Goal: Task Accomplishment & Management: Manage account settings

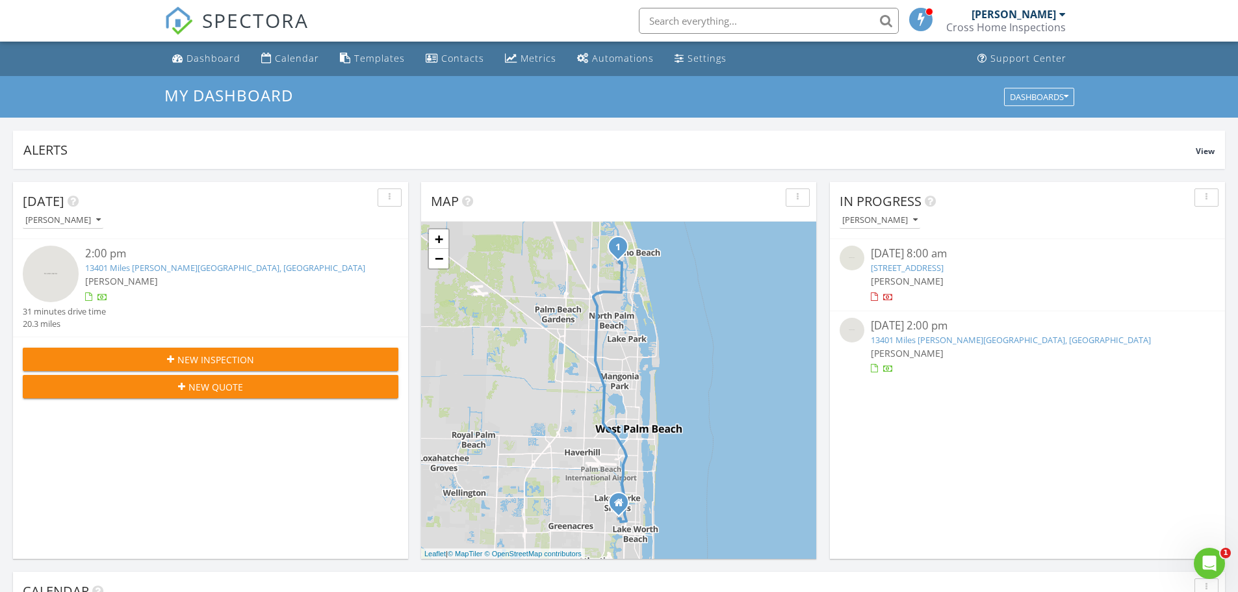
click at [207, 266] on link "13401 Miles Standish Port, West Palm Beach, FL 33410" at bounding box center [225, 268] width 280 height 12
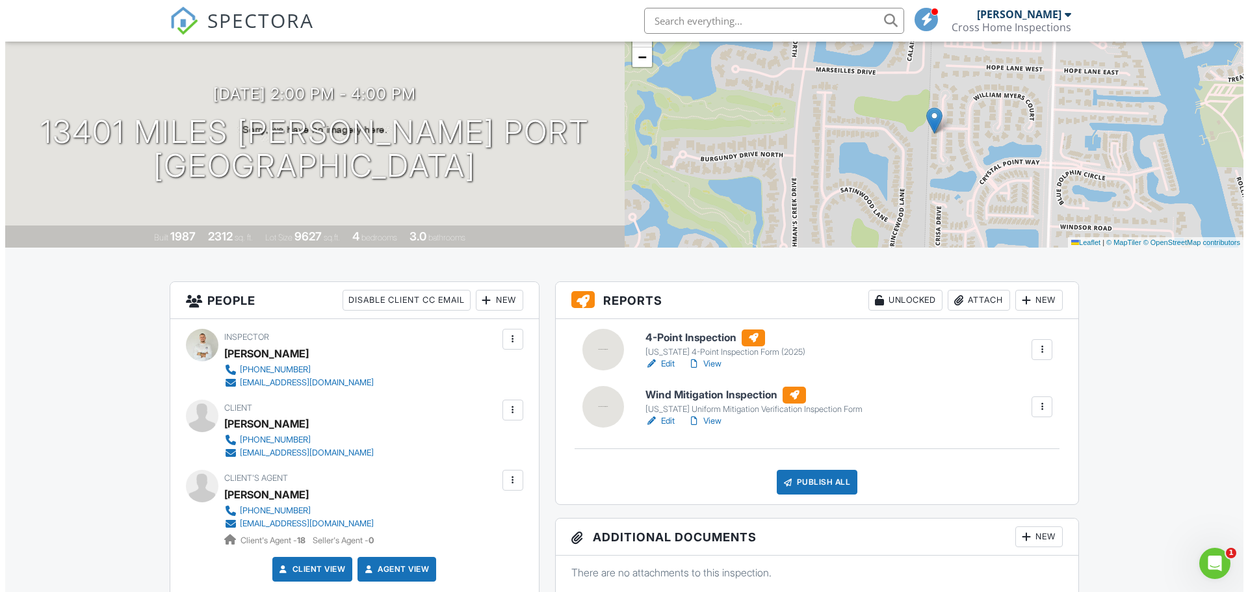
scroll to position [130, 0]
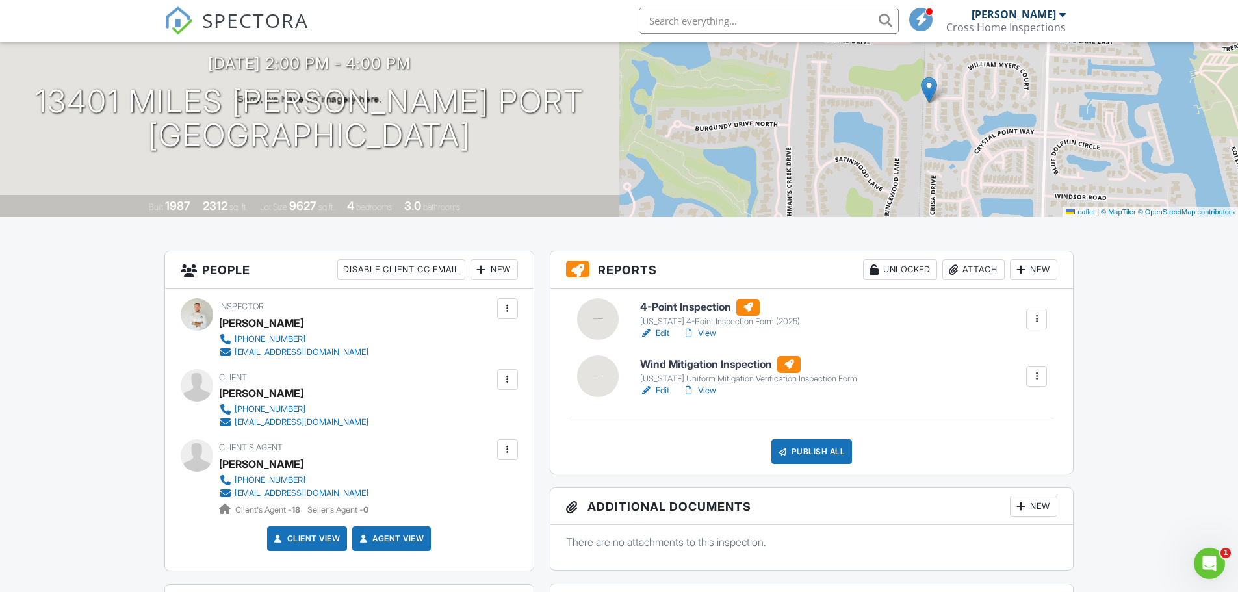
click at [968, 265] on div "Attach" at bounding box center [973, 269] width 62 height 21
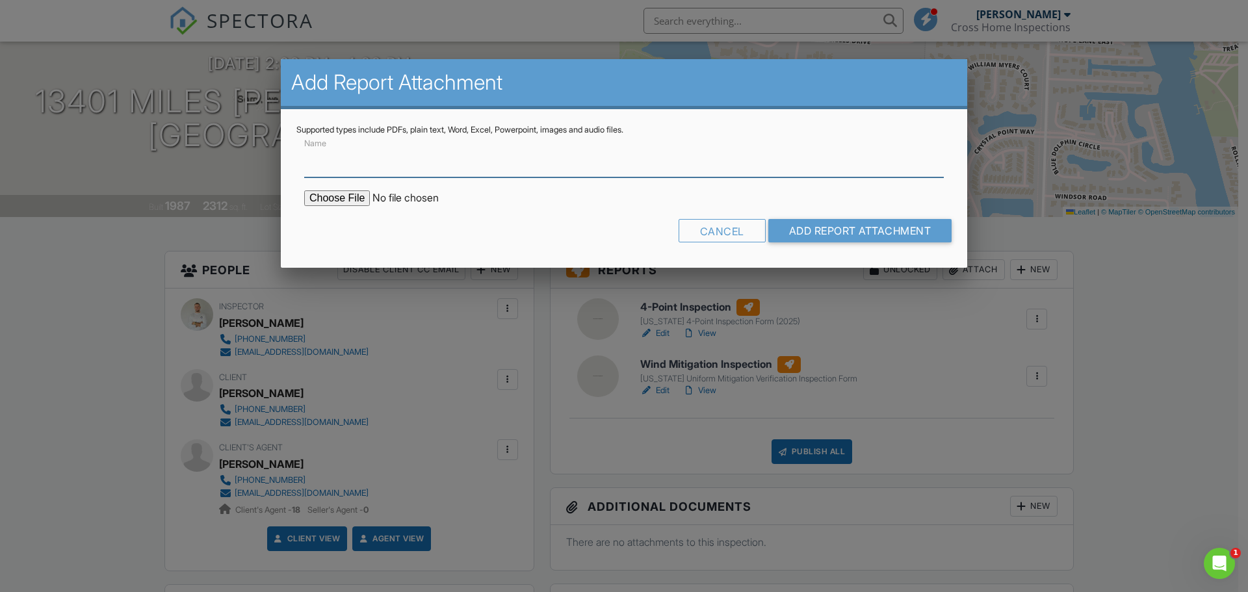
click at [339, 167] on input "Name" at bounding box center [623, 162] width 639 height 32
type input "BUILDFAX REPORT"
click at [355, 199] on input "file" at bounding box center [414, 198] width 221 height 16
type input "C:\fakepath\BuildFaxReport_20250828.pdf"
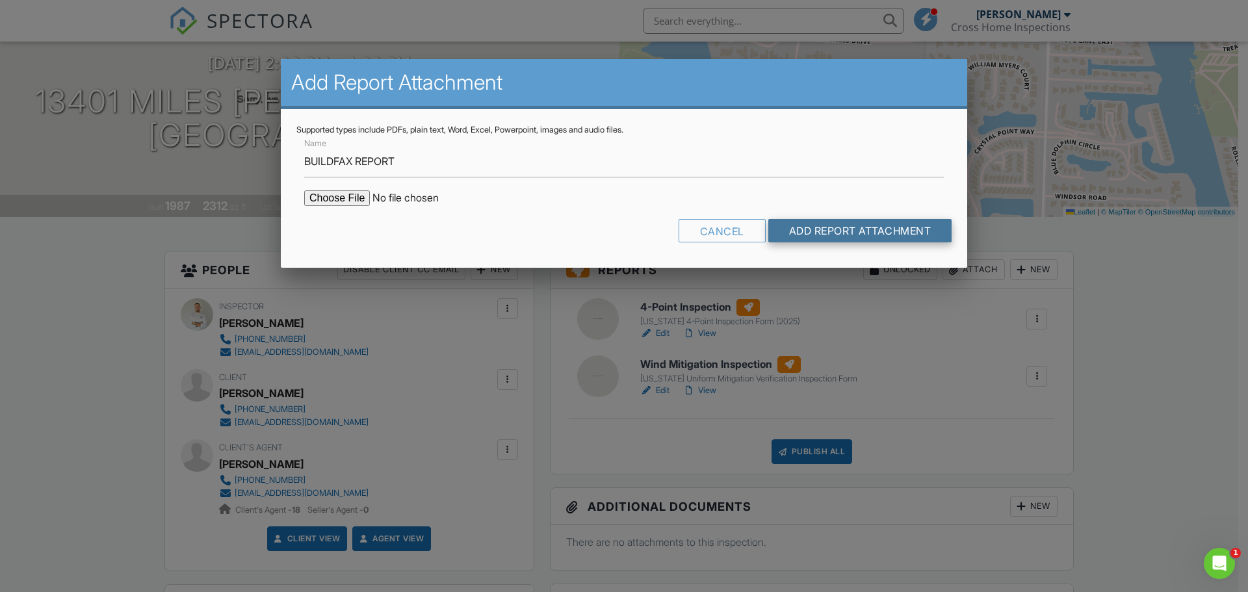
click at [823, 235] on input "Add Report Attachment" at bounding box center [860, 230] width 184 height 23
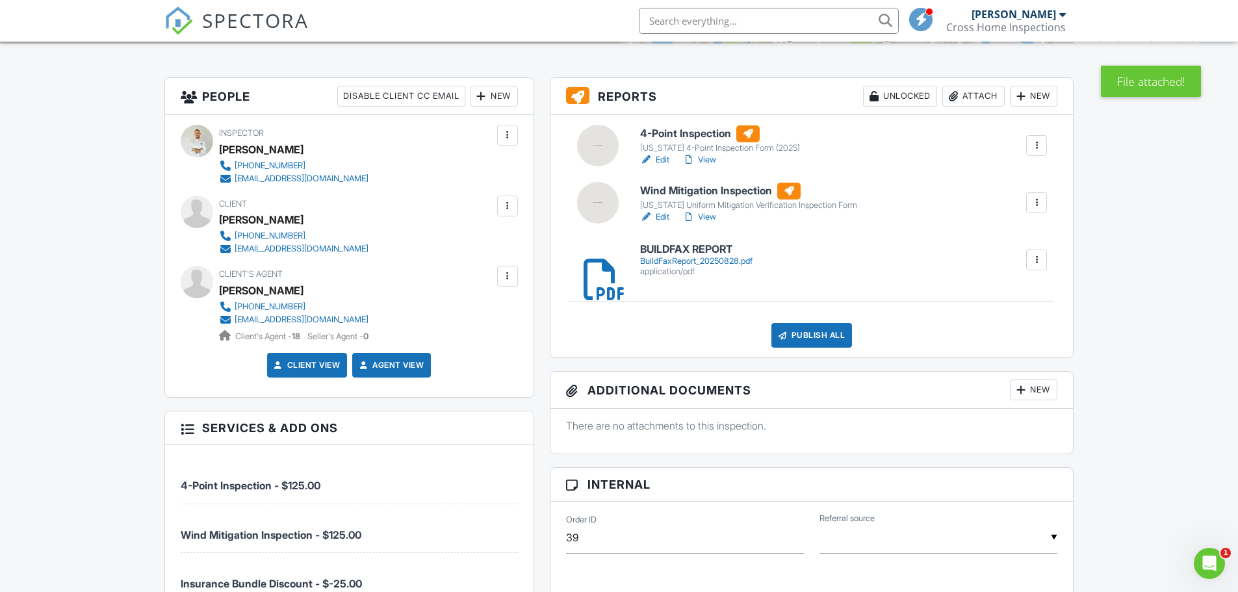
scroll to position [173, 0]
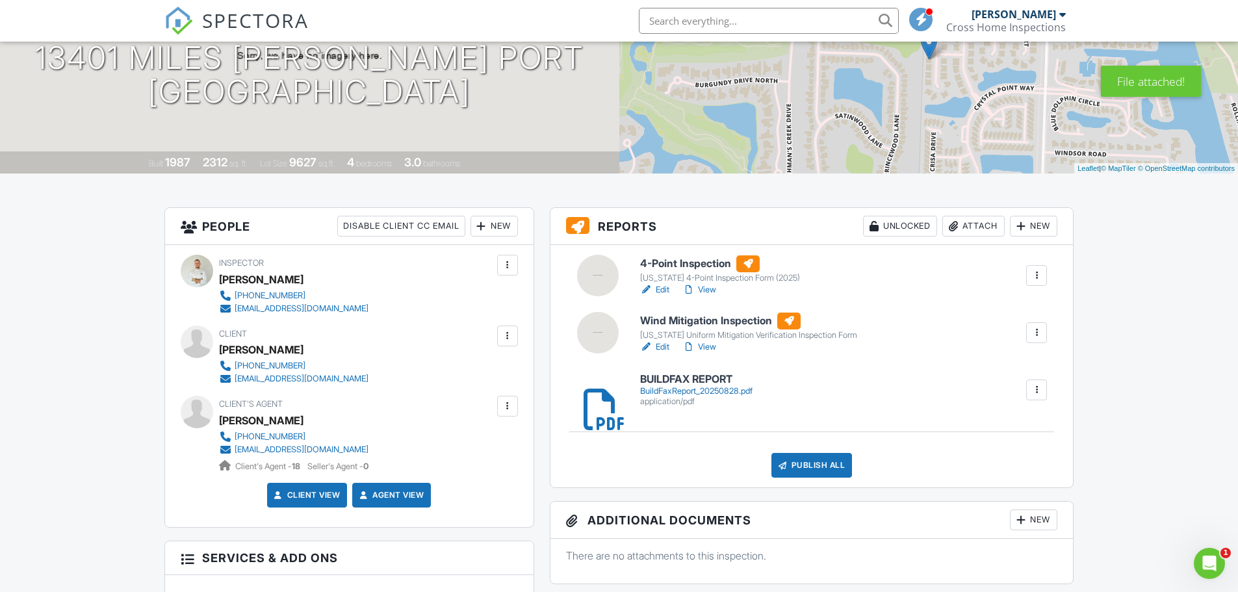
click at [659, 292] on link "Edit" at bounding box center [654, 289] width 29 height 13
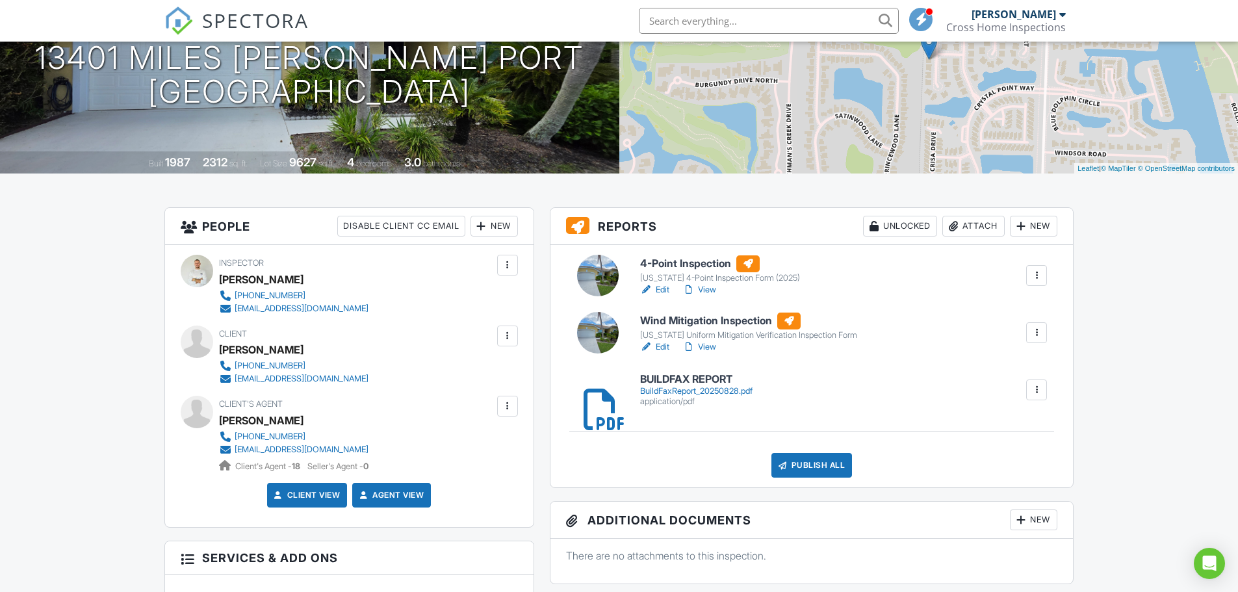
click at [659, 347] on link "Edit" at bounding box center [654, 346] width 29 height 13
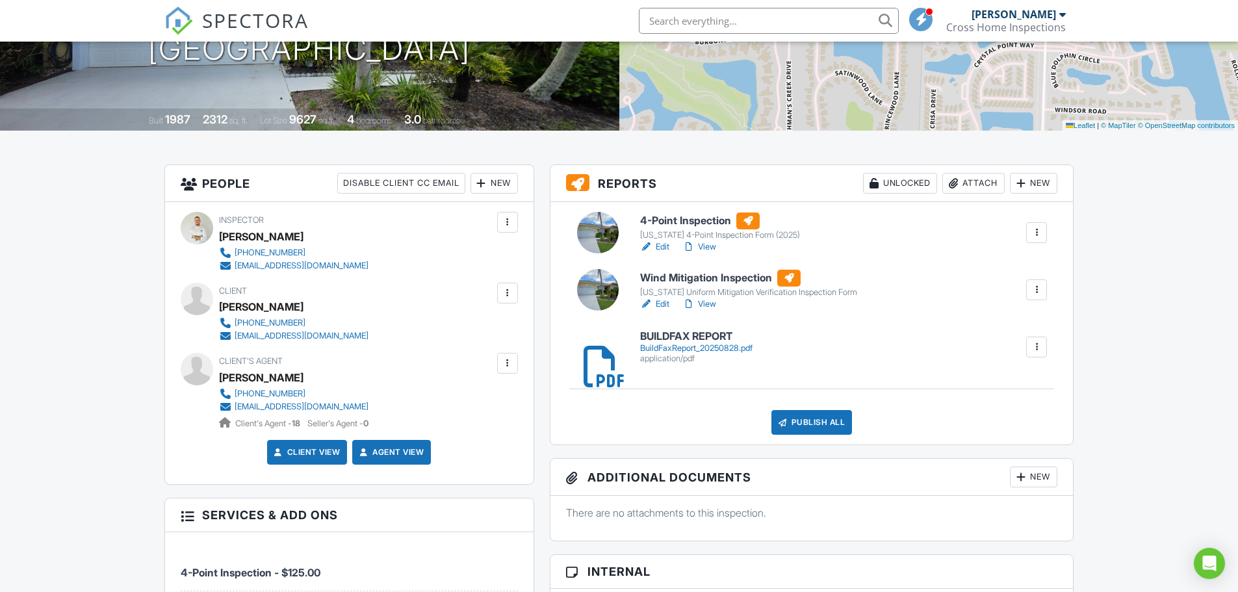
click at [825, 426] on div "Publish All" at bounding box center [811, 422] width 81 height 25
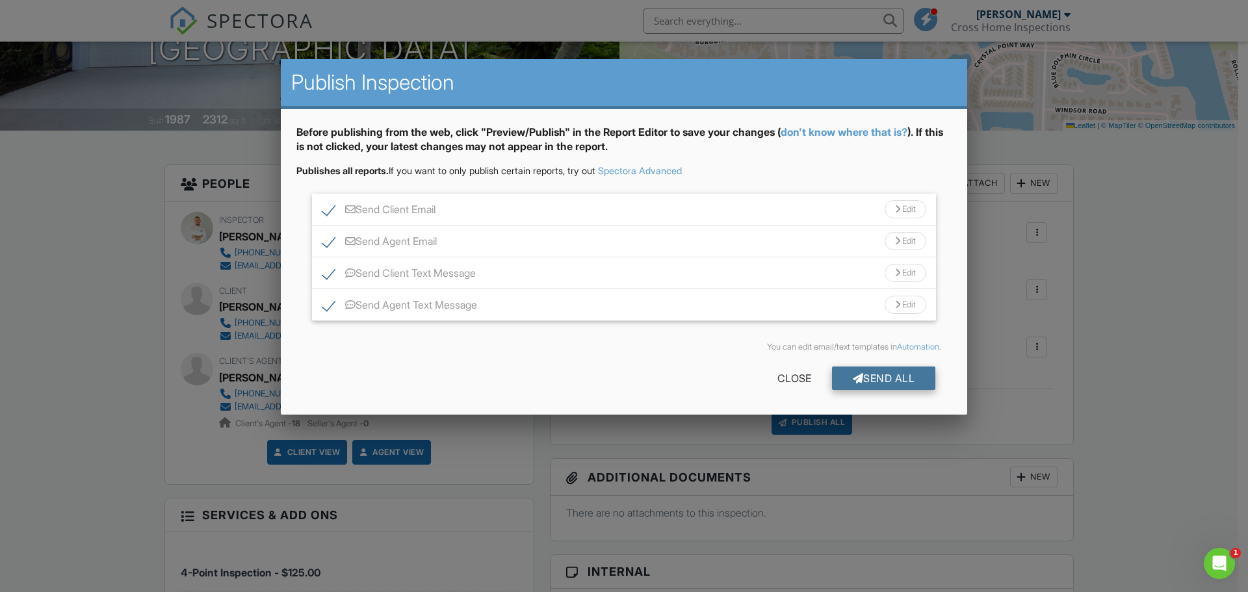
click at [845, 380] on div "Send All" at bounding box center [884, 377] width 104 height 23
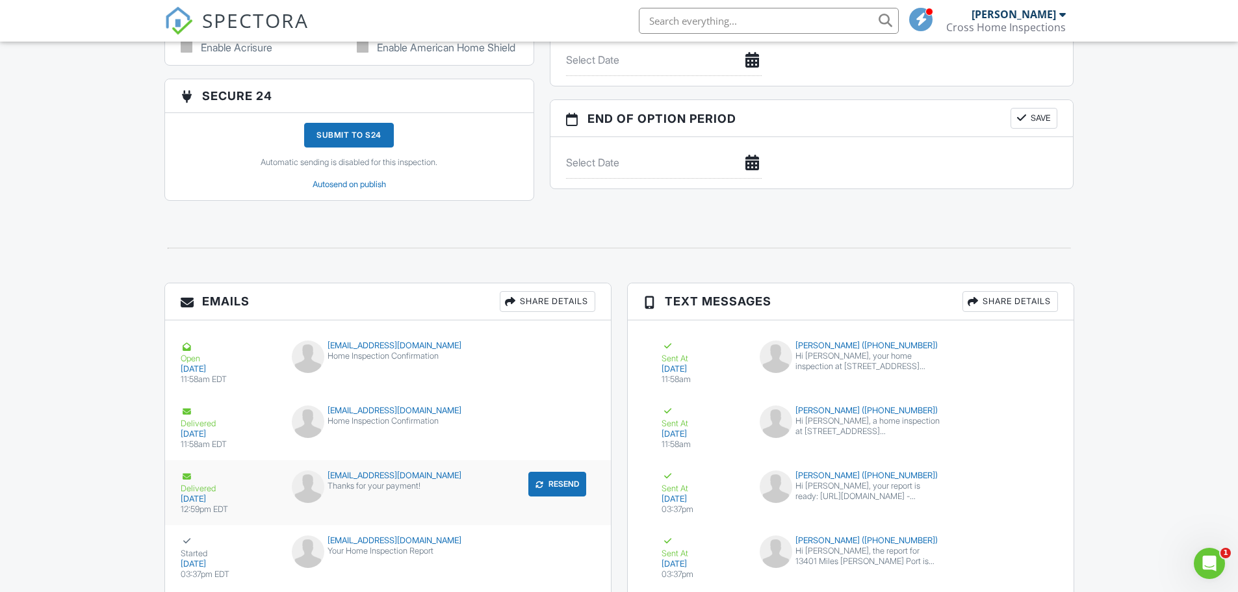
scroll to position [1508, 0]
